Goal: Download file/media

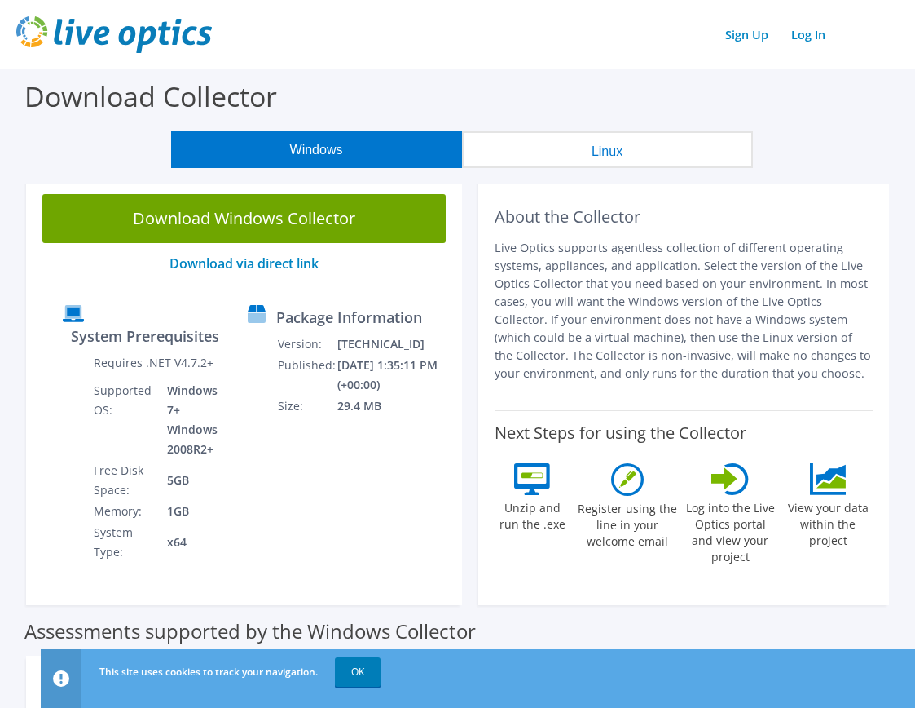
click at [268, 214] on link "Download Windows Collector" at bounding box center [243, 218] width 403 height 49
click at [359, 671] on link "OK" at bounding box center [358, 671] width 46 height 29
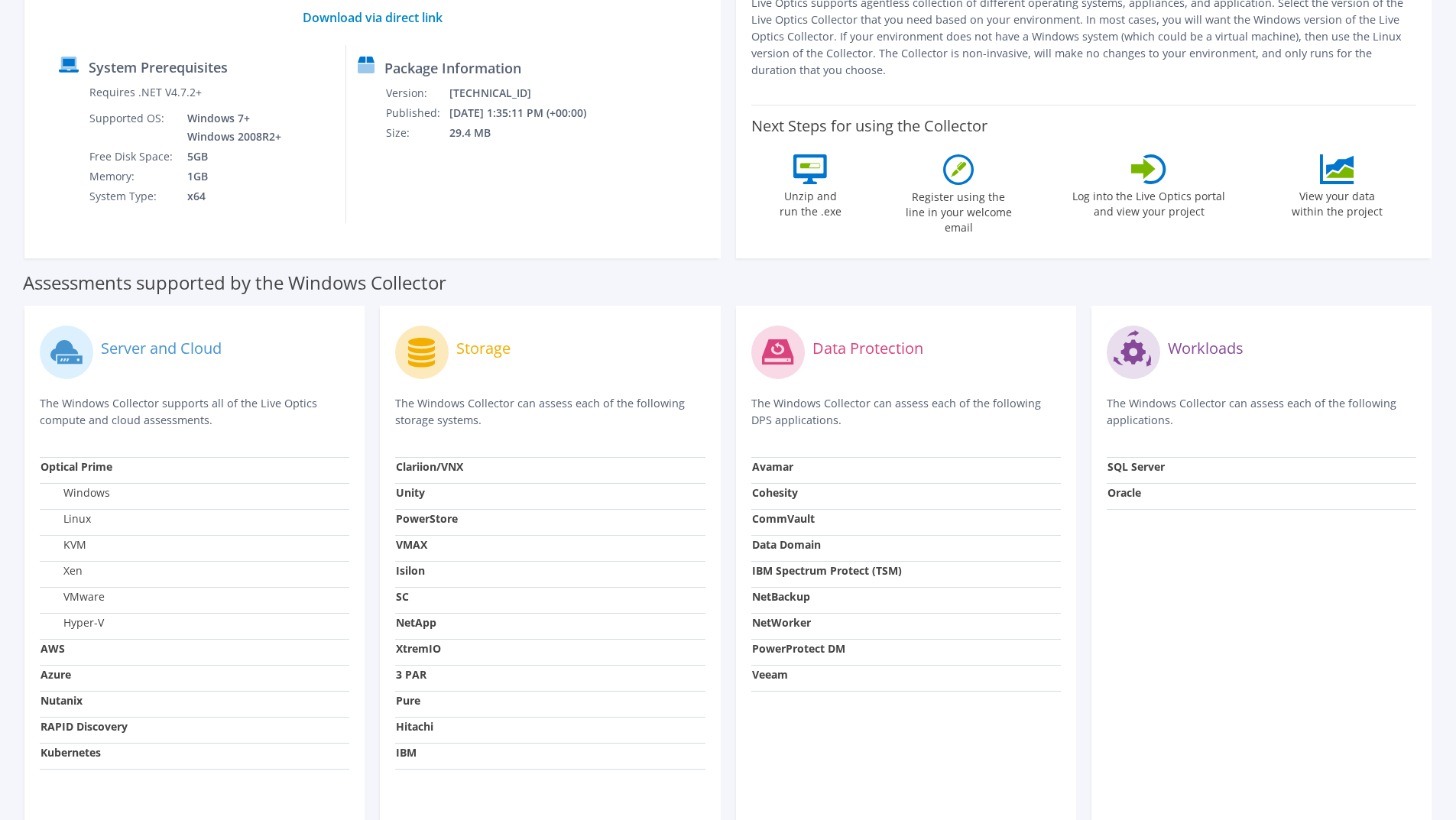
scroll to position [153, 0]
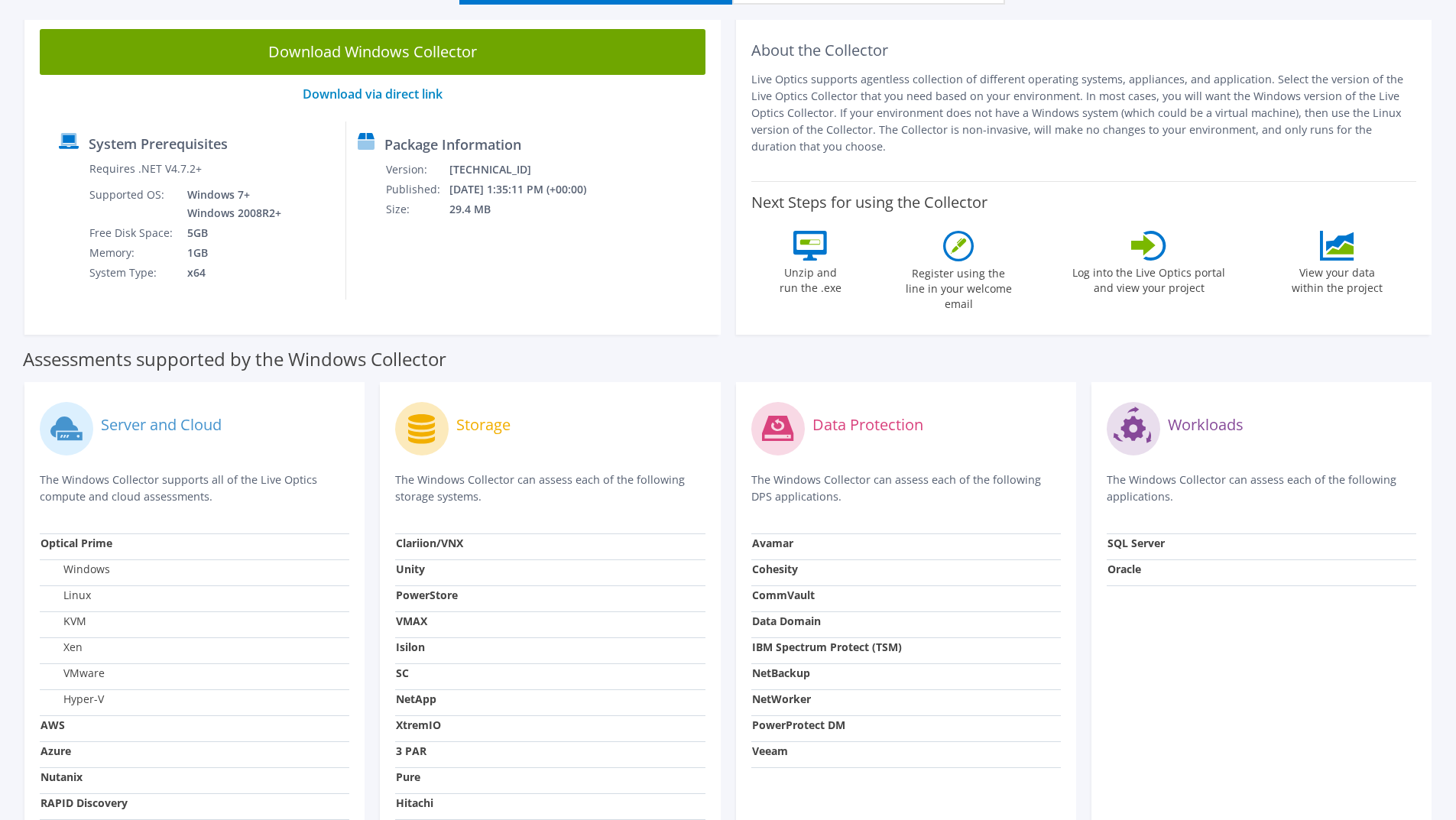
click at [337, 56] on link "Download Windows Collector" at bounding box center [372, 52] width 666 height 46
